Goal: Task Accomplishment & Management: Complete application form

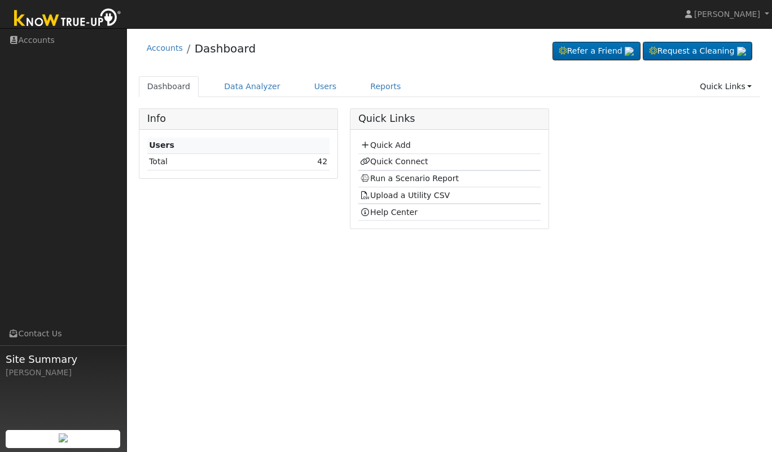
click at [392, 143] on link "Quick Add" at bounding box center [385, 145] width 50 height 9
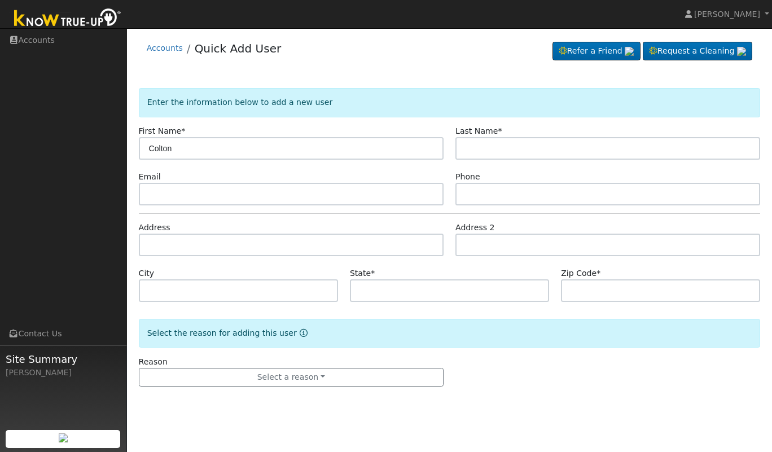
type input "Colton"
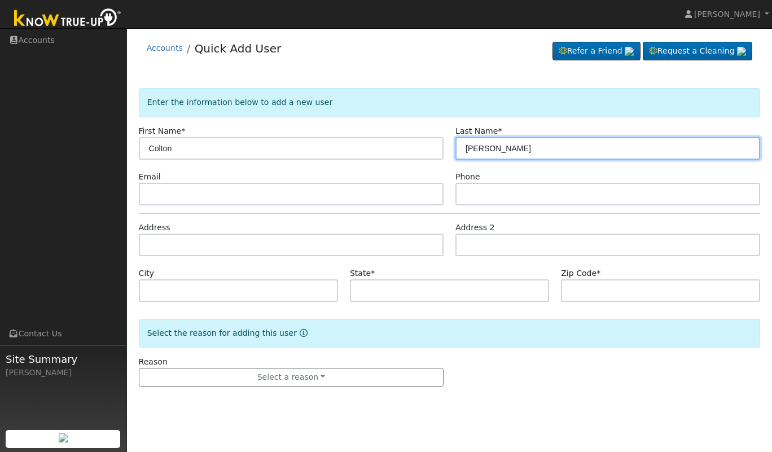
type input "Brangham"
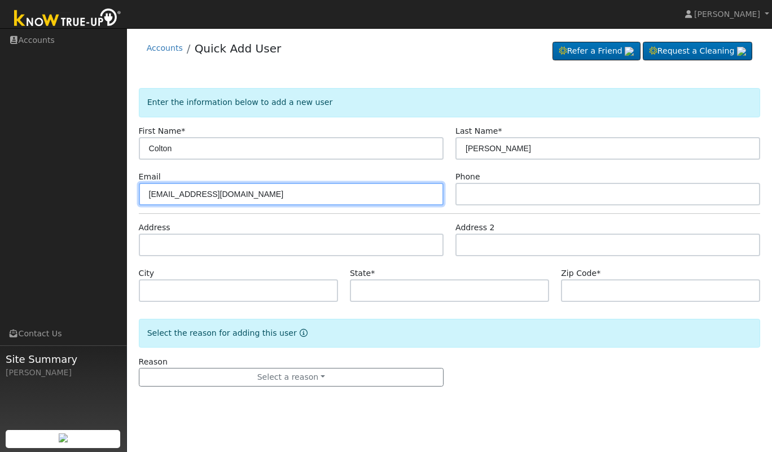
type input "coltonbrangham@gmail.com"
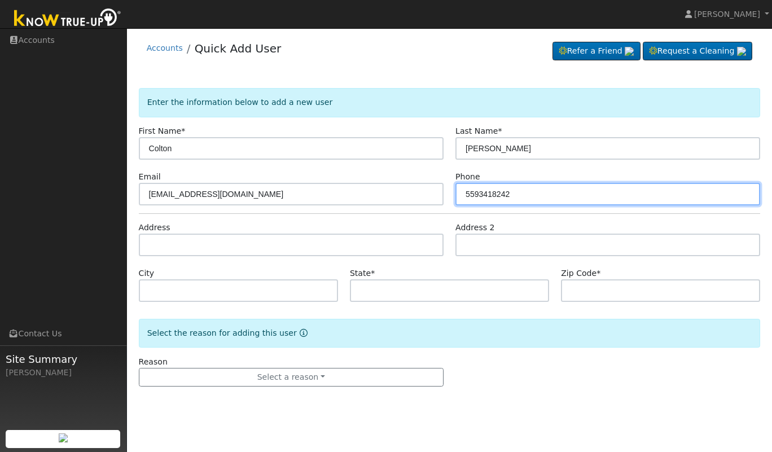
type input "5593418242"
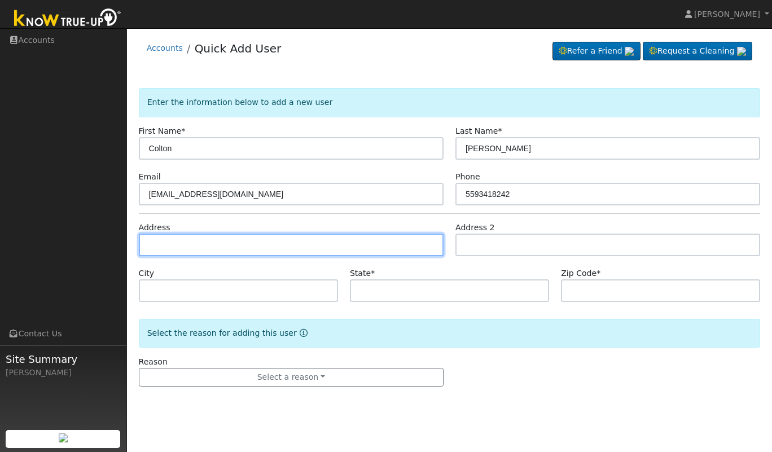
click at [238, 243] on input "text" at bounding box center [291, 245] width 305 height 23
type input "1031 North College Avenue"
type input "Fresno"
type input "CA"
type input "93728"
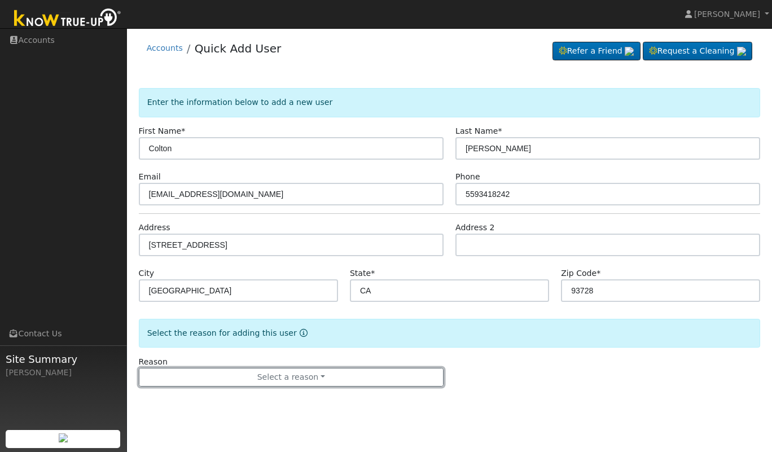
click at [307, 380] on button "Select a reason" at bounding box center [291, 377] width 305 height 19
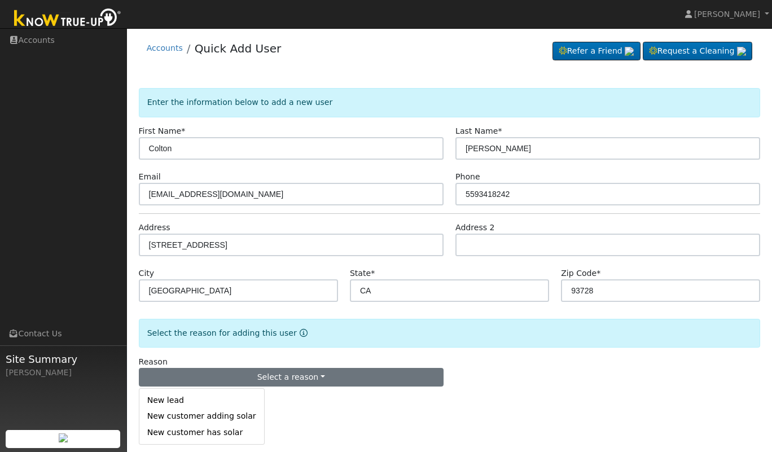
click at [221, 419] on link "New customer adding solar" at bounding box center [201, 417] width 125 height 16
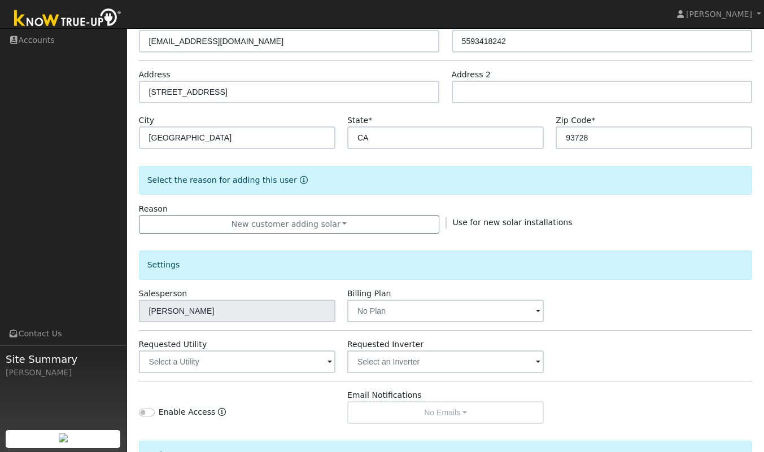
scroll to position [277, 0]
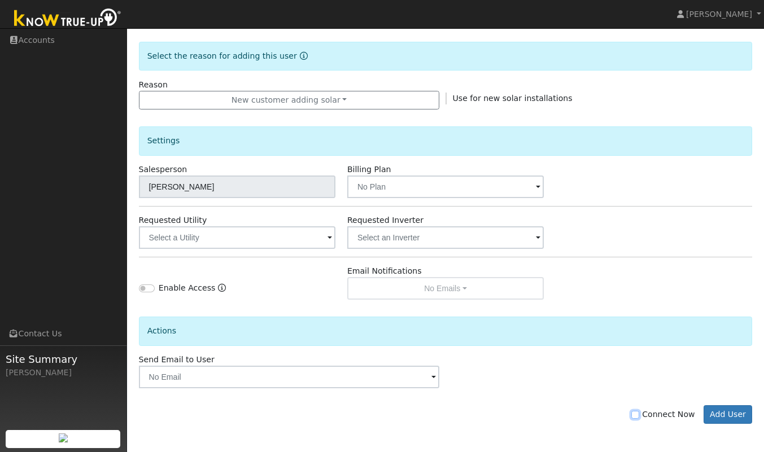
click at [639, 413] on input "Connect Now" at bounding box center [635, 415] width 8 height 8
checkbox input "true"
click at [732, 411] on button "Add User" at bounding box center [727, 414] width 49 height 19
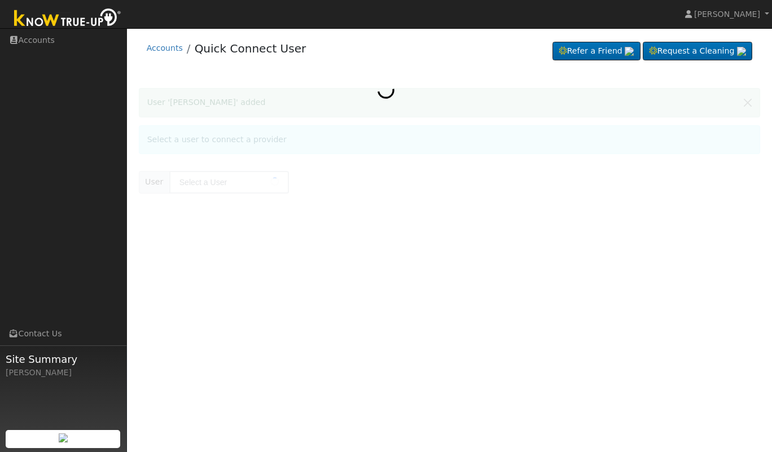
type input "[PERSON_NAME]"
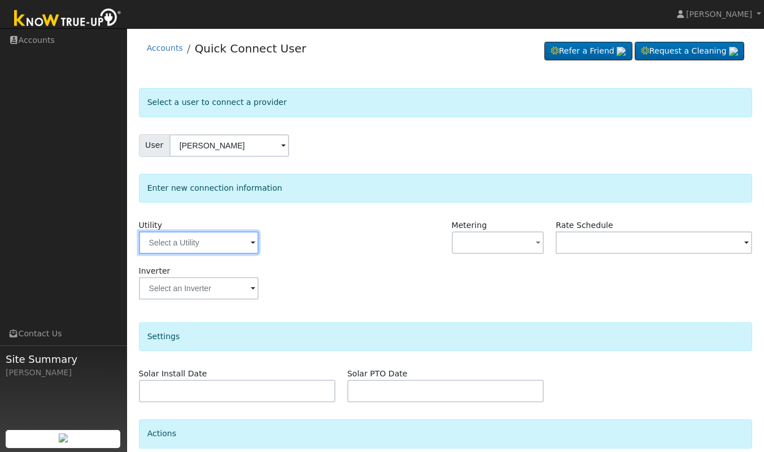
click at [245, 246] on input "text" at bounding box center [199, 242] width 120 height 23
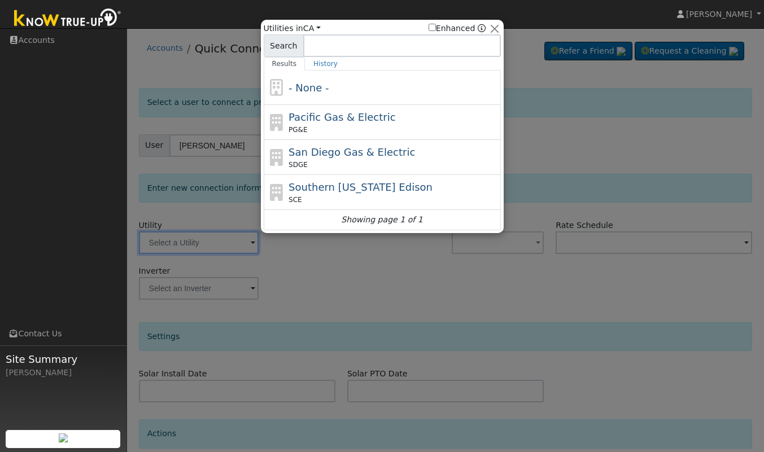
click at [349, 119] on span "Pacific Gas & Electric" at bounding box center [341, 117] width 107 height 12
type input "PG&E"
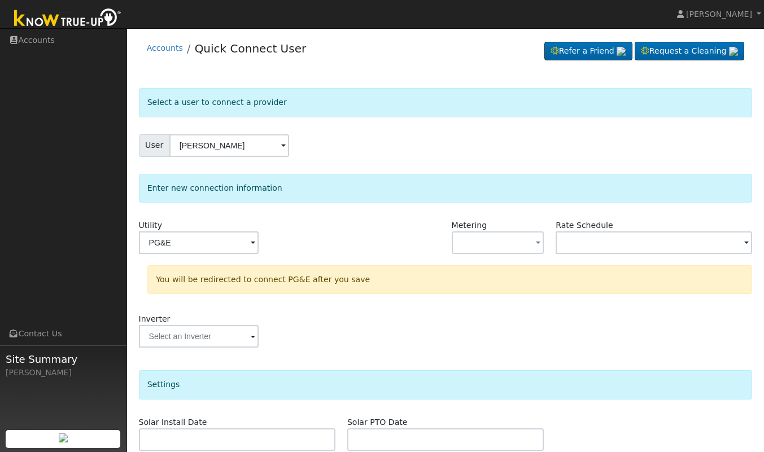
scroll to position [143, 0]
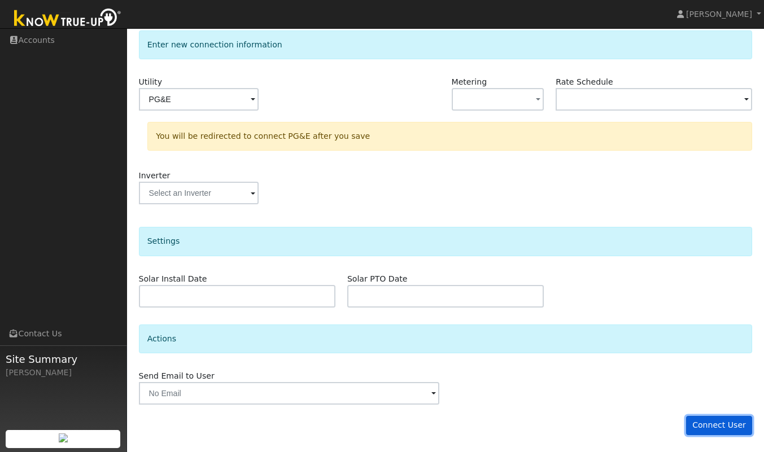
click at [715, 429] on button "Connect User" at bounding box center [719, 425] width 67 height 19
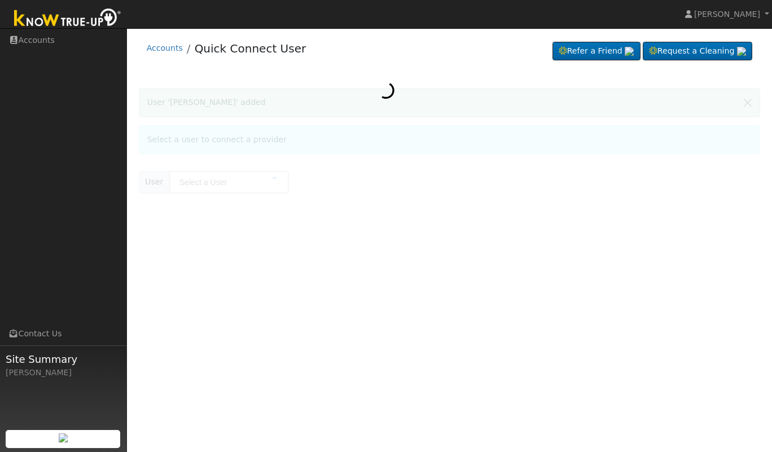
type input "[PERSON_NAME]"
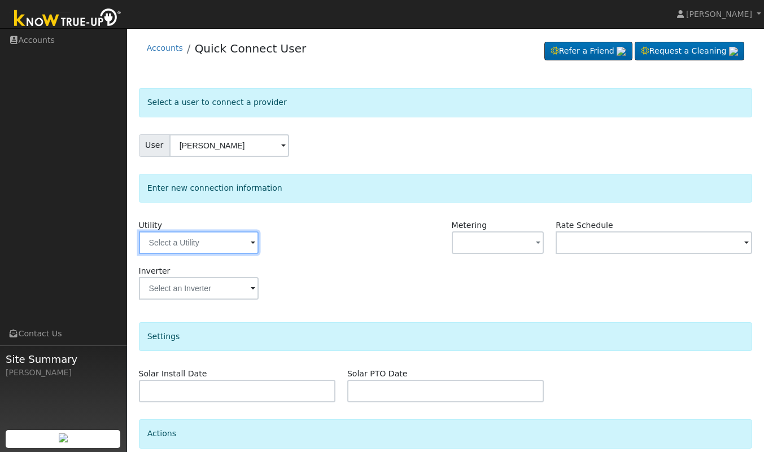
click at [244, 238] on input "text" at bounding box center [199, 242] width 120 height 23
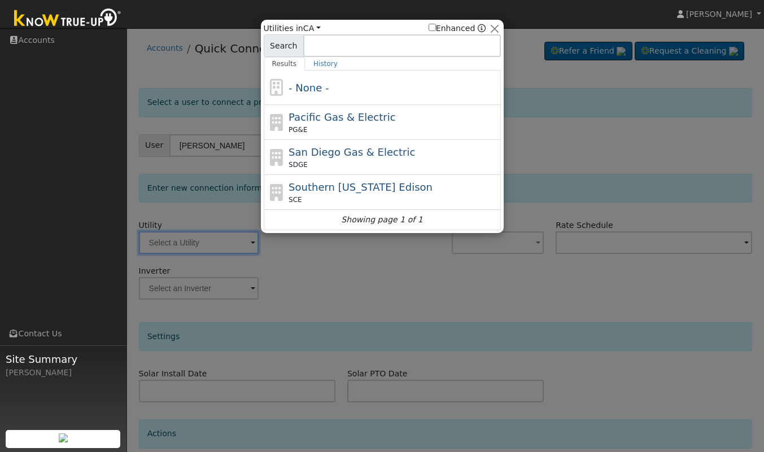
click at [356, 125] on div "PG&E" at bounding box center [392, 130] width 209 height 10
type input "PG&E"
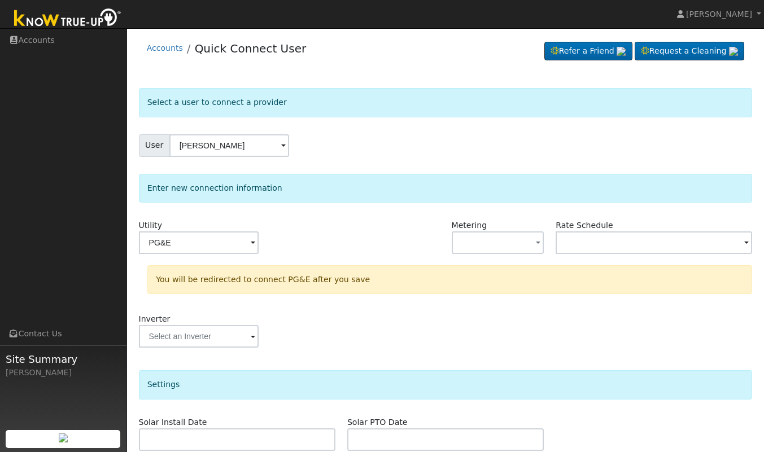
scroll to position [143, 0]
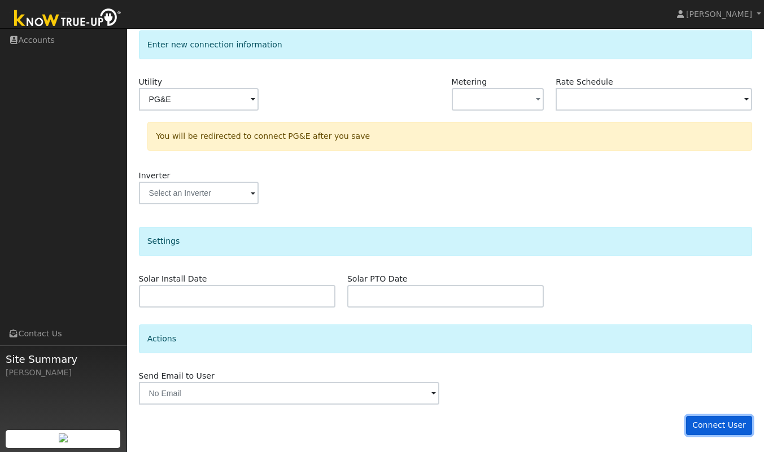
click at [720, 426] on button "Connect User" at bounding box center [719, 425] width 67 height 19
